Goal: Information Seeking & Learning: Learn about a topic

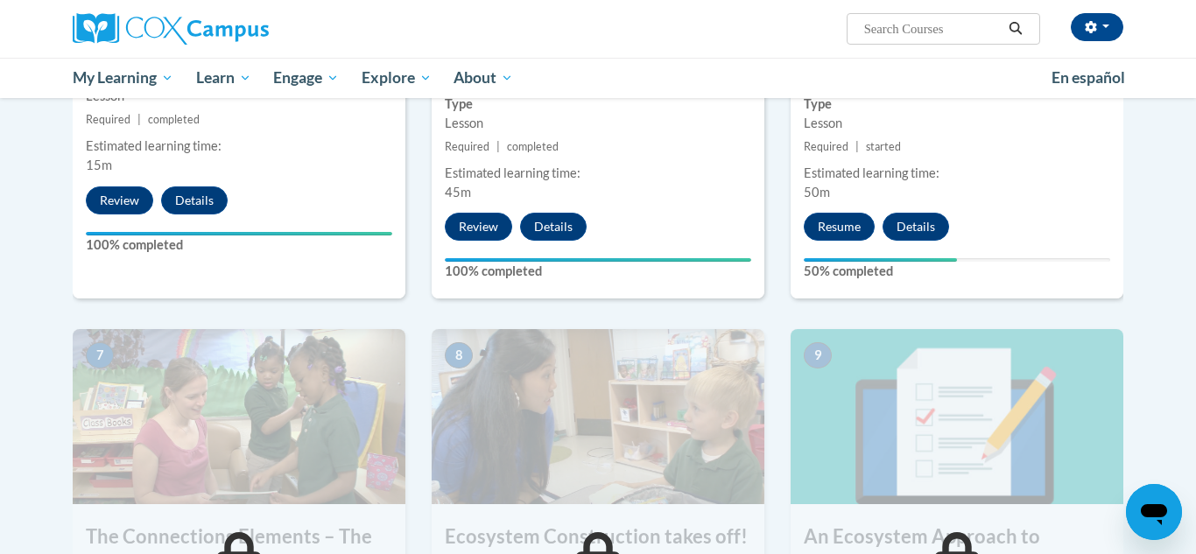
scroll to position [1147, 0]
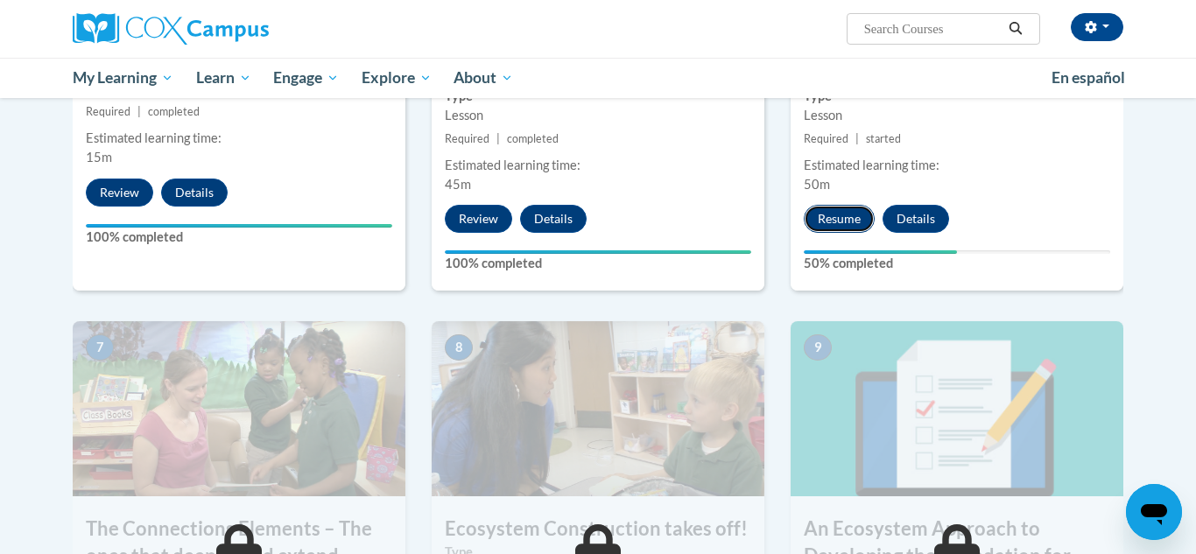
click at [828, 224] on button "Resume" at bounding box center [839, 219] width 71 height 28
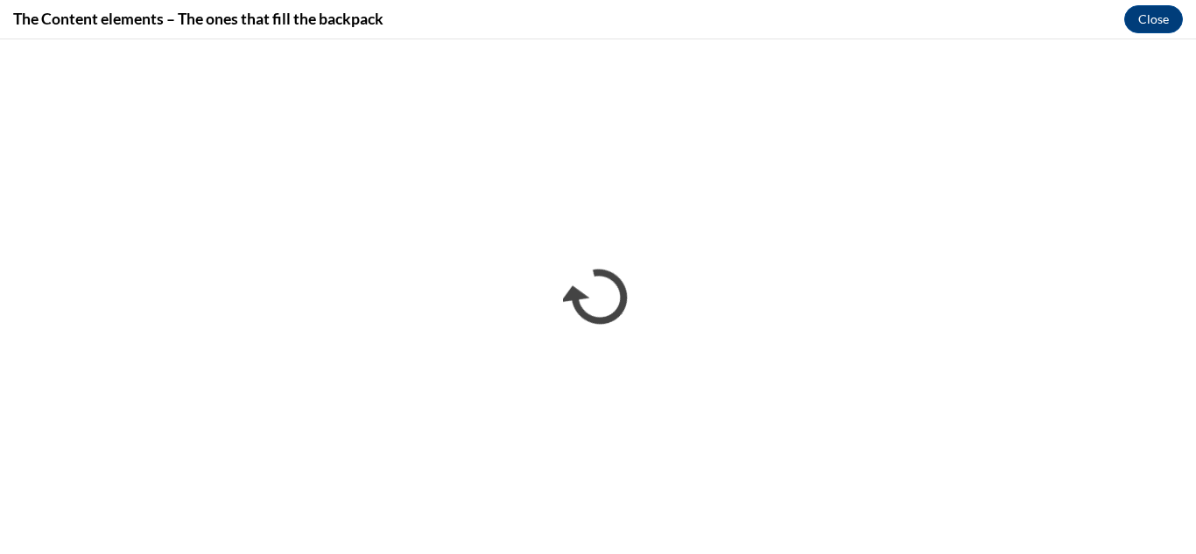
scroll to position [0, 0]
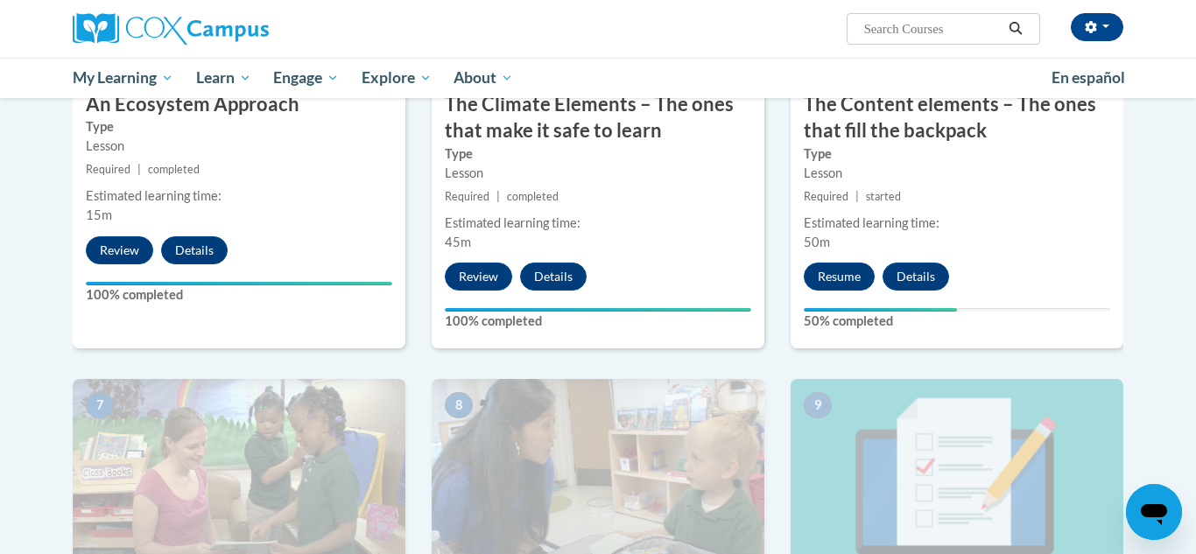
scroll to position [1041, 0]
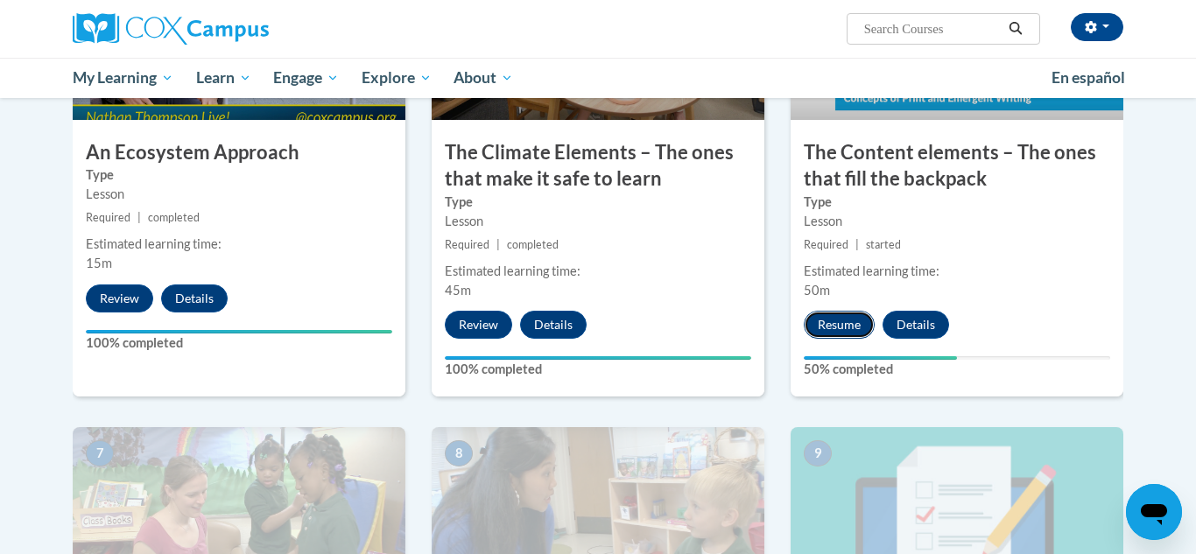
click at [836, 324] on button "Resume" at bounding box center [839, 325] width 71 height 28
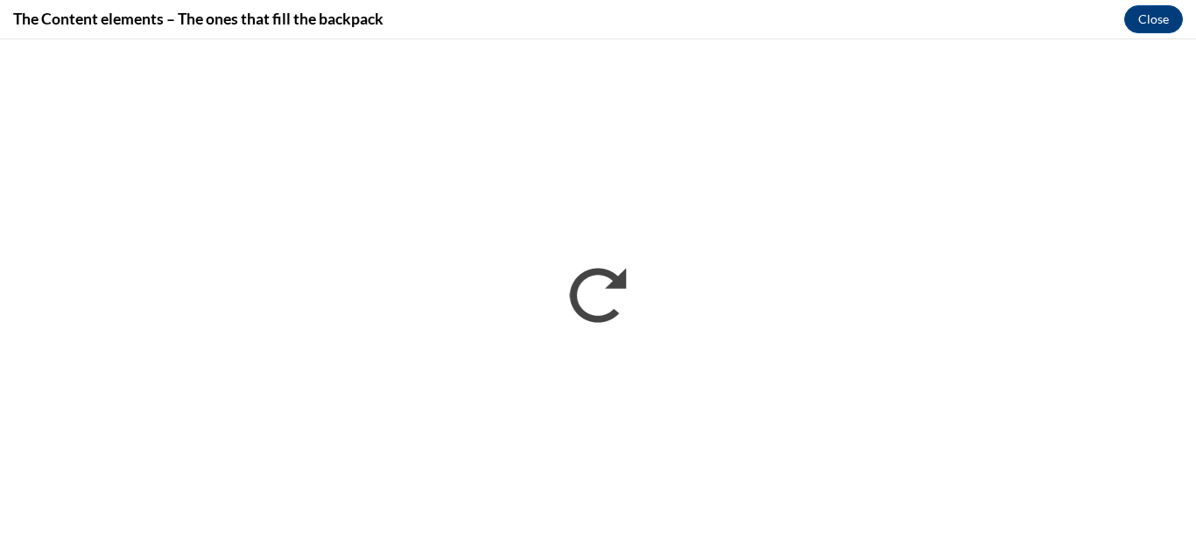
scroll to position [0, 0]
click at [1145, 13] on button "Close" at bounding box center [1154, 19] width 59 height 28
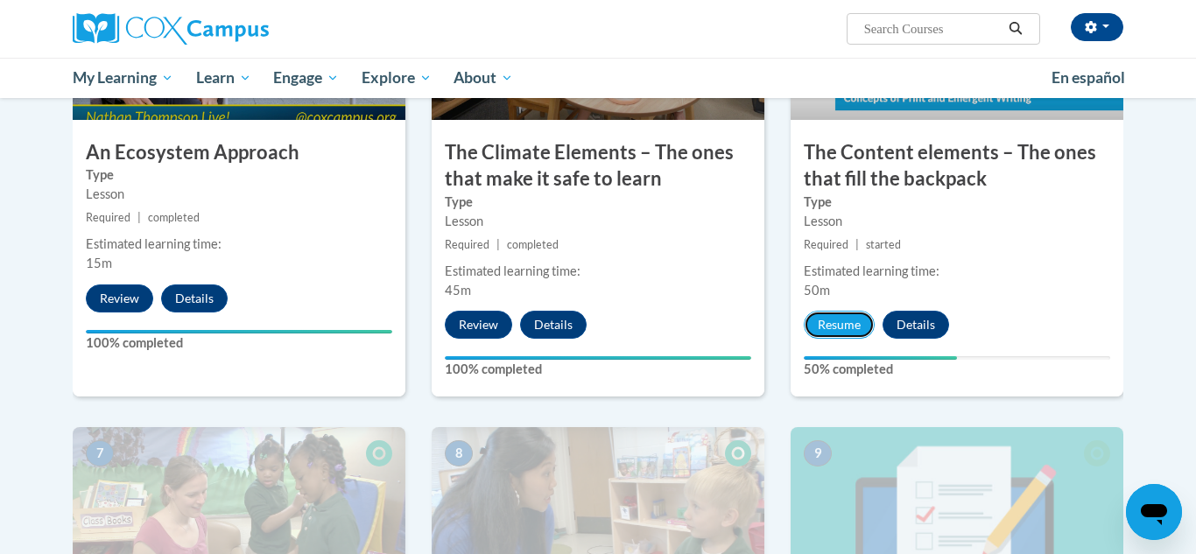
click at [839, 335] on button "Resume" at bounding box center [839, 325] width 71 height 28
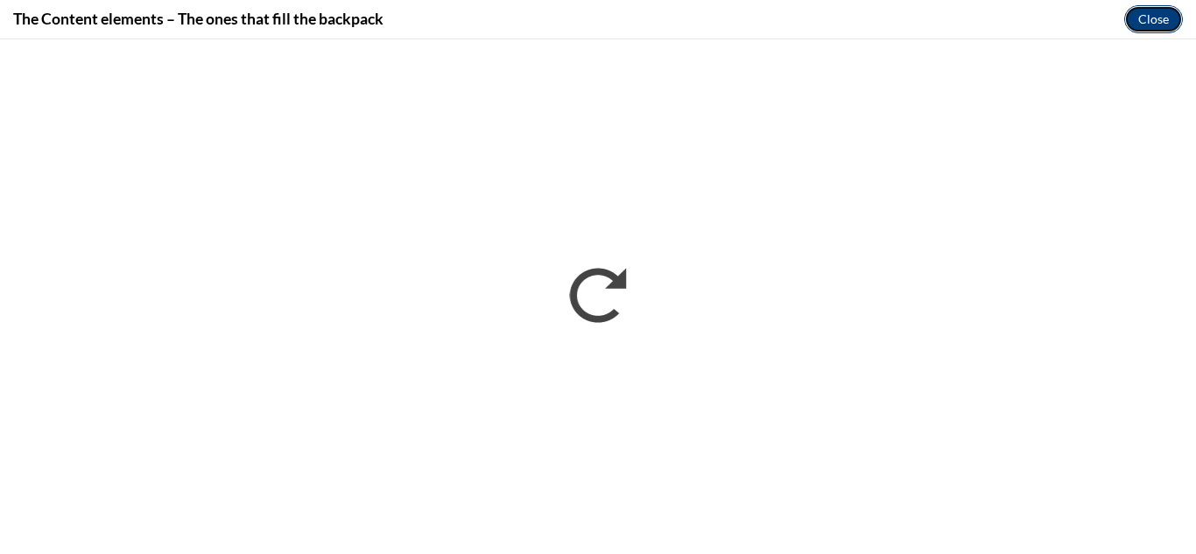
click at [1177, 19] on button "Close" at bounding box center [1154, 19] width 59 height 28
